Goal: Find specific page/section: Find specific page/section

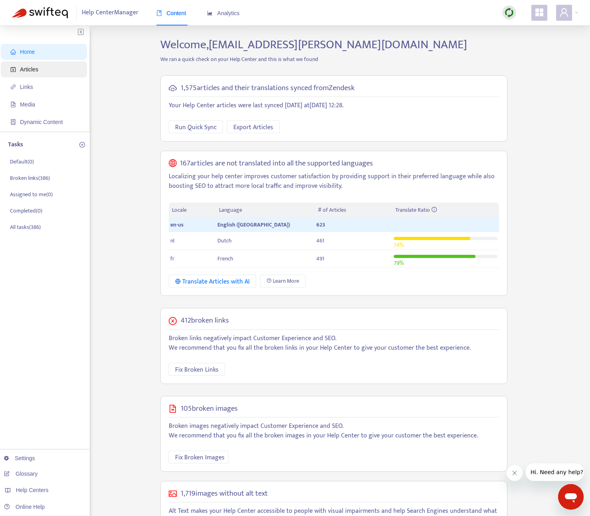
click at [39, 63] on span "Articles" at bounding box center [45, 69] width 70 height 16
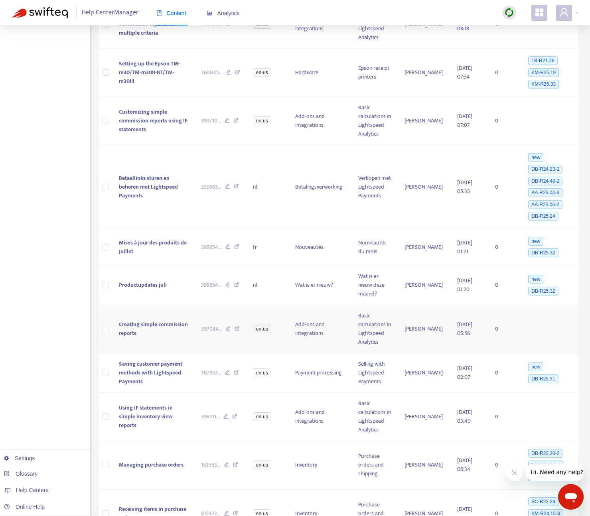
scroll to position [407, 0]
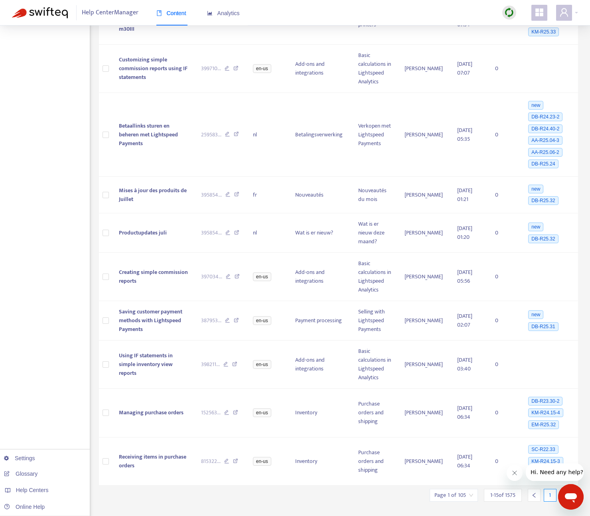
click at [519, 471] on button "Close message from company" at bounding box center [514, 473] width 16 height 16
click at [567, 492] on icon "right" at bounding box center [566, 495] width 6 height 6
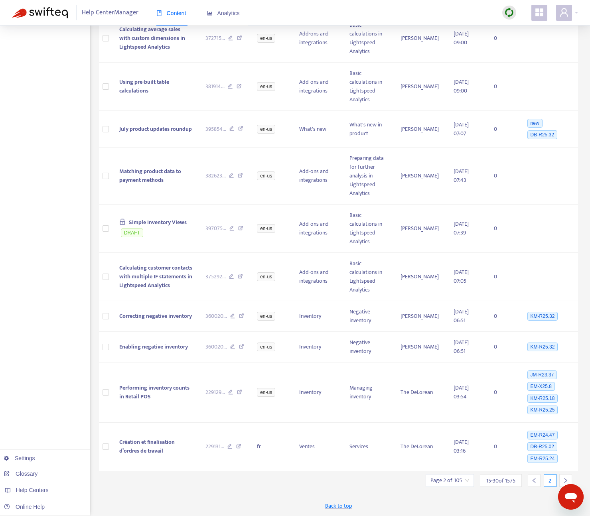
scroll to position [357, 0]
